Goal: Check status

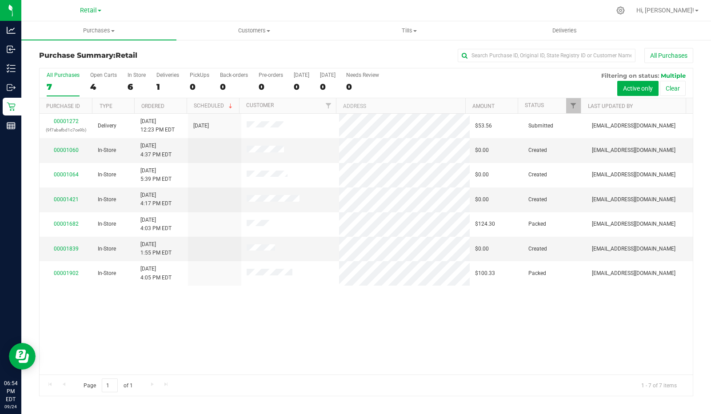
click at [203, 75] on div "PickUps" at bounding box center [200, 75] width 20 height 6
click at [0, 0] on input "PickUps 0" at bounding box center [0, 0] width 0 height 0
click at [192, 86] on div "0" at bounding box center [200, 87] width 20 height 10
click at [0, 0] on input "PickUps 0" at bounding box center [0, 0] width 0 height 0
click at [199, 76] on div "PickUps" at bounding box center [200, 75] width 20 height 6
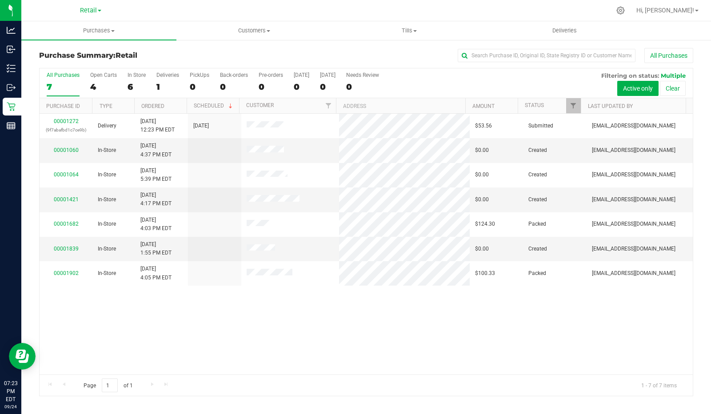
click at [0, 0] on input "PickUps 0" at bounding box center [0, 0] width 0 height 0
